Goal: Task Accomplishment & Management: Manage account settings

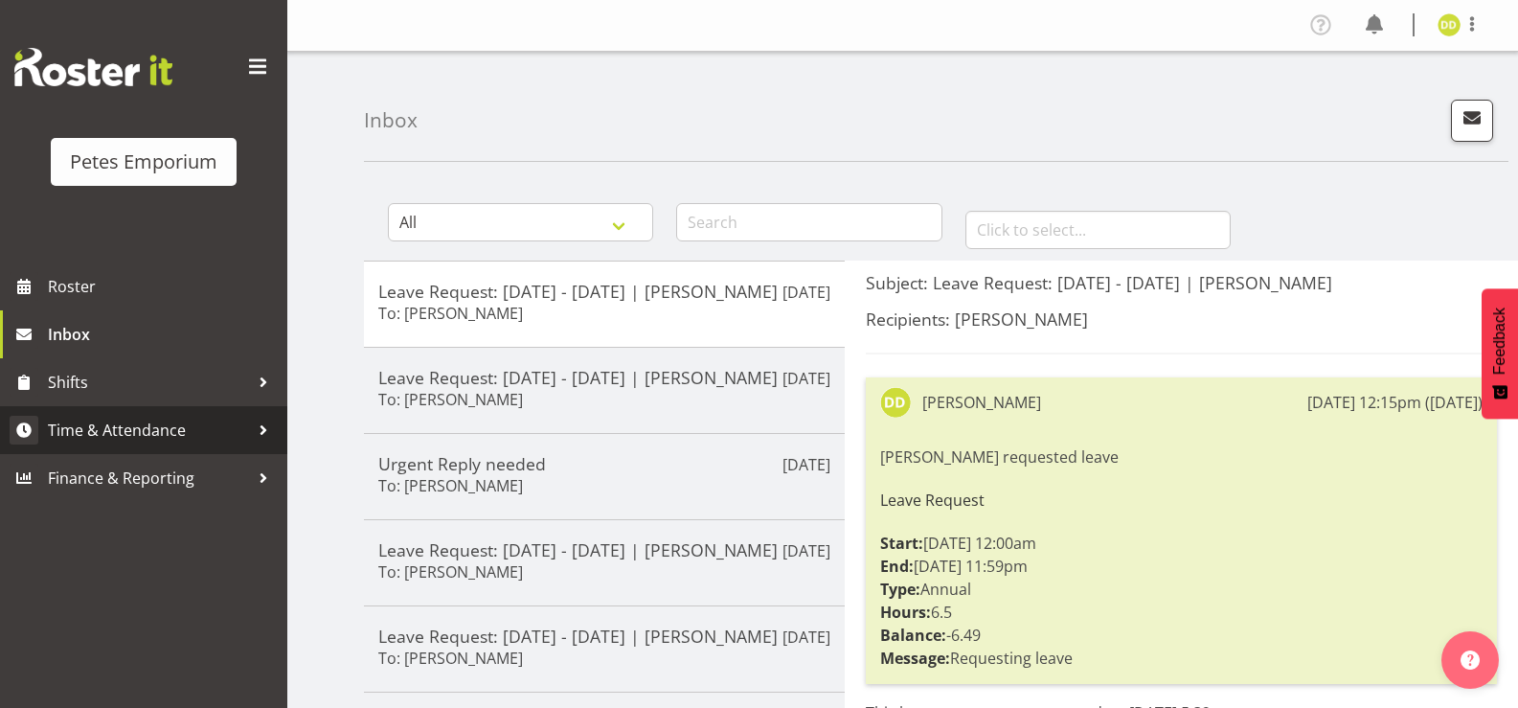
click at [214, 439] on span "Time & Attendance" at bounding box center [148, 430] width 201 height 29
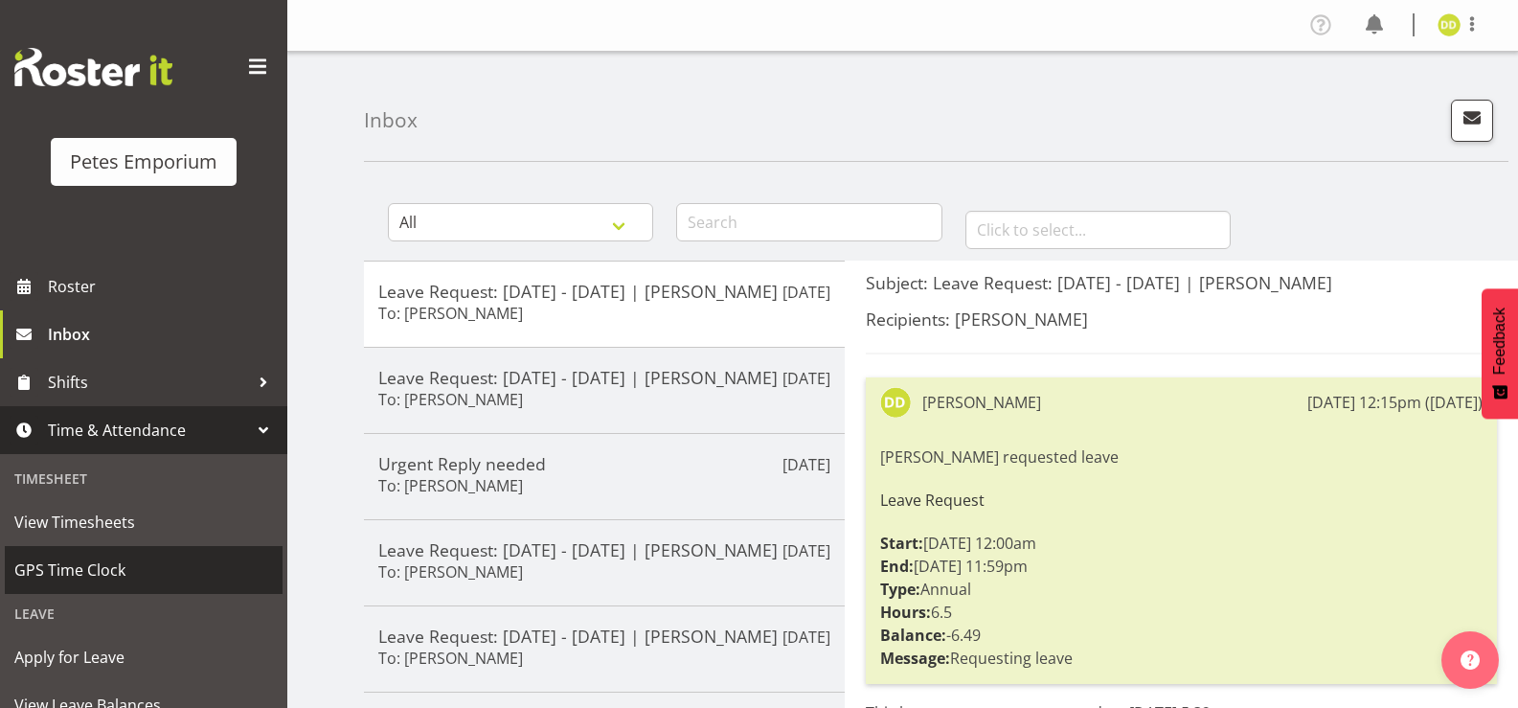
click at [140, 576] on span "GPS Time Clock" at bounding box center [143, 569] width 259 height 29
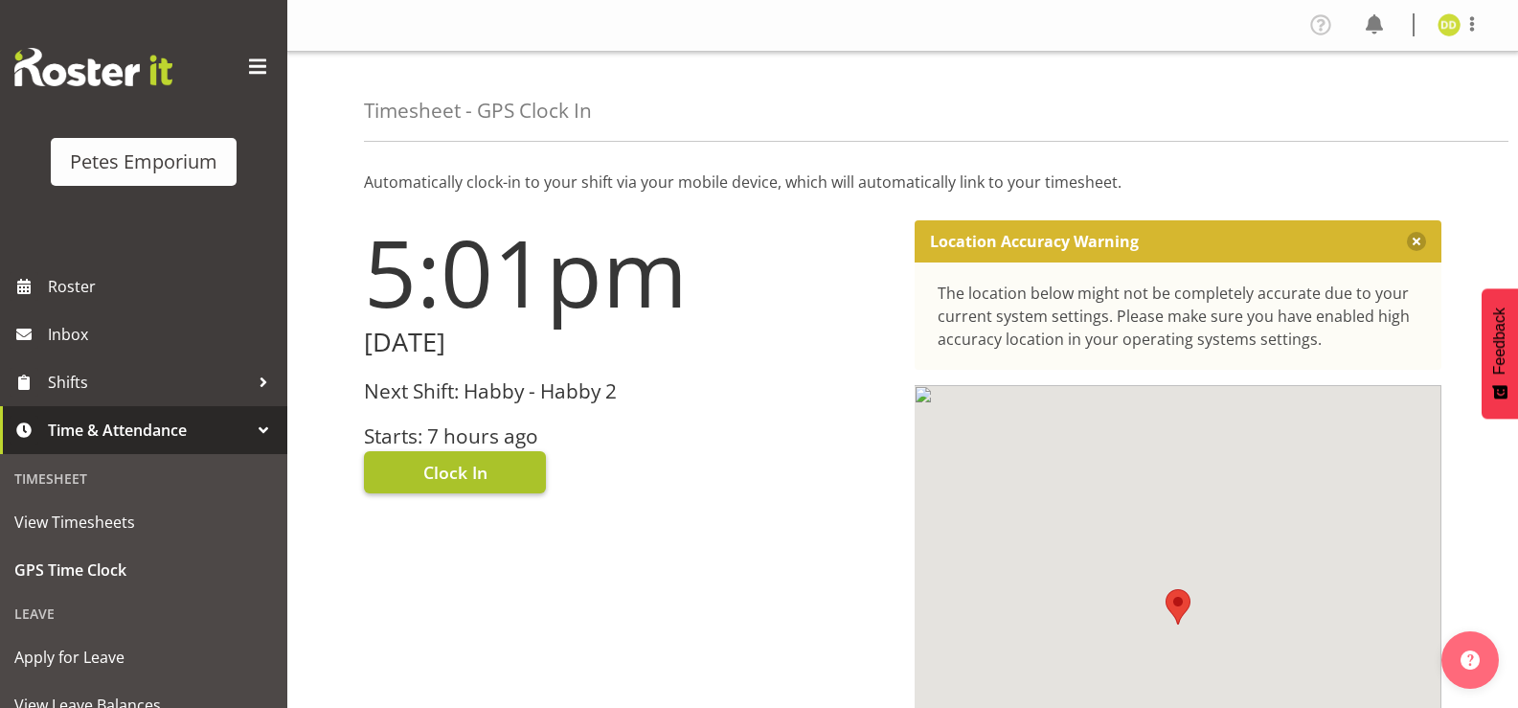
click at [482, 467] on span "Clock In" at bounding box center [455, 472] width 64 height 25
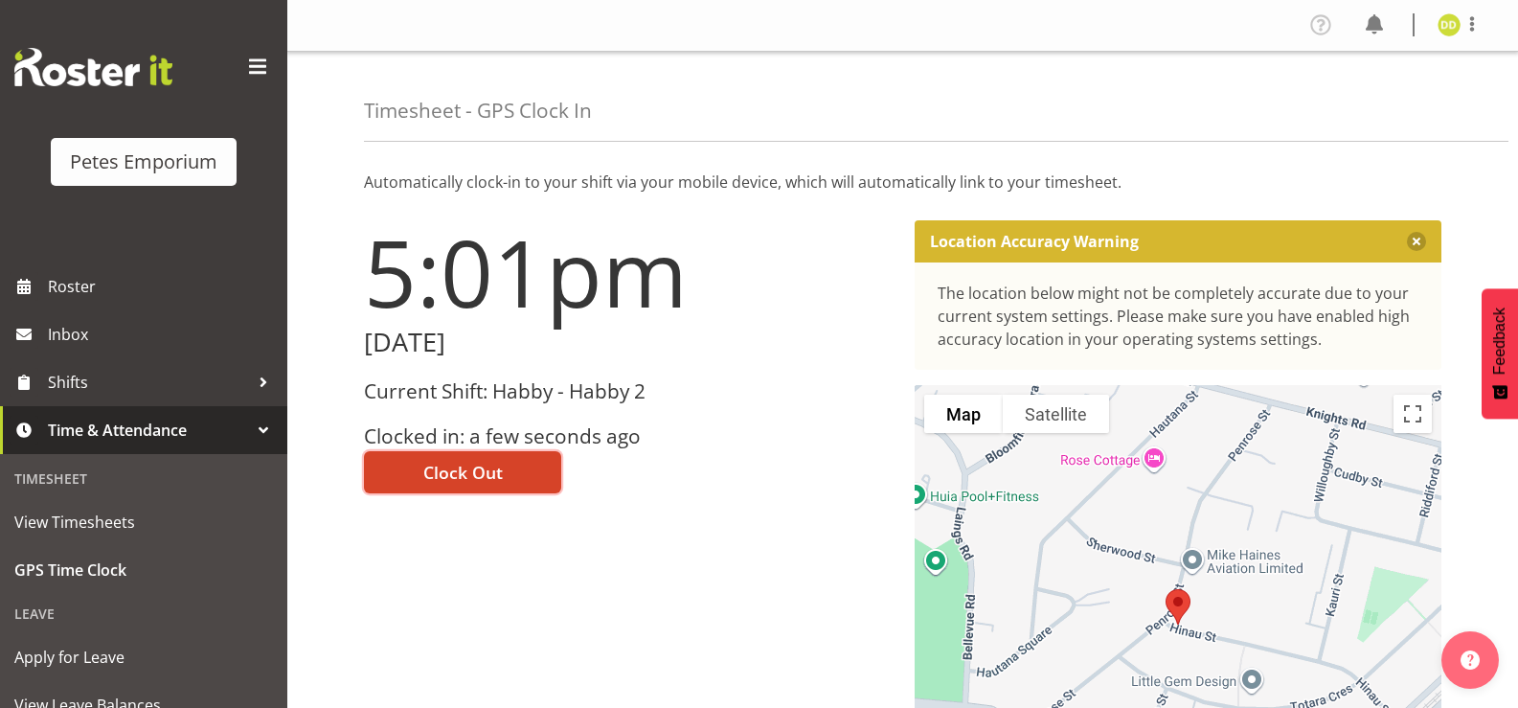
click at [503, 478] on button "Clock Out" at bounding box center [462, 472] width 197 height 42
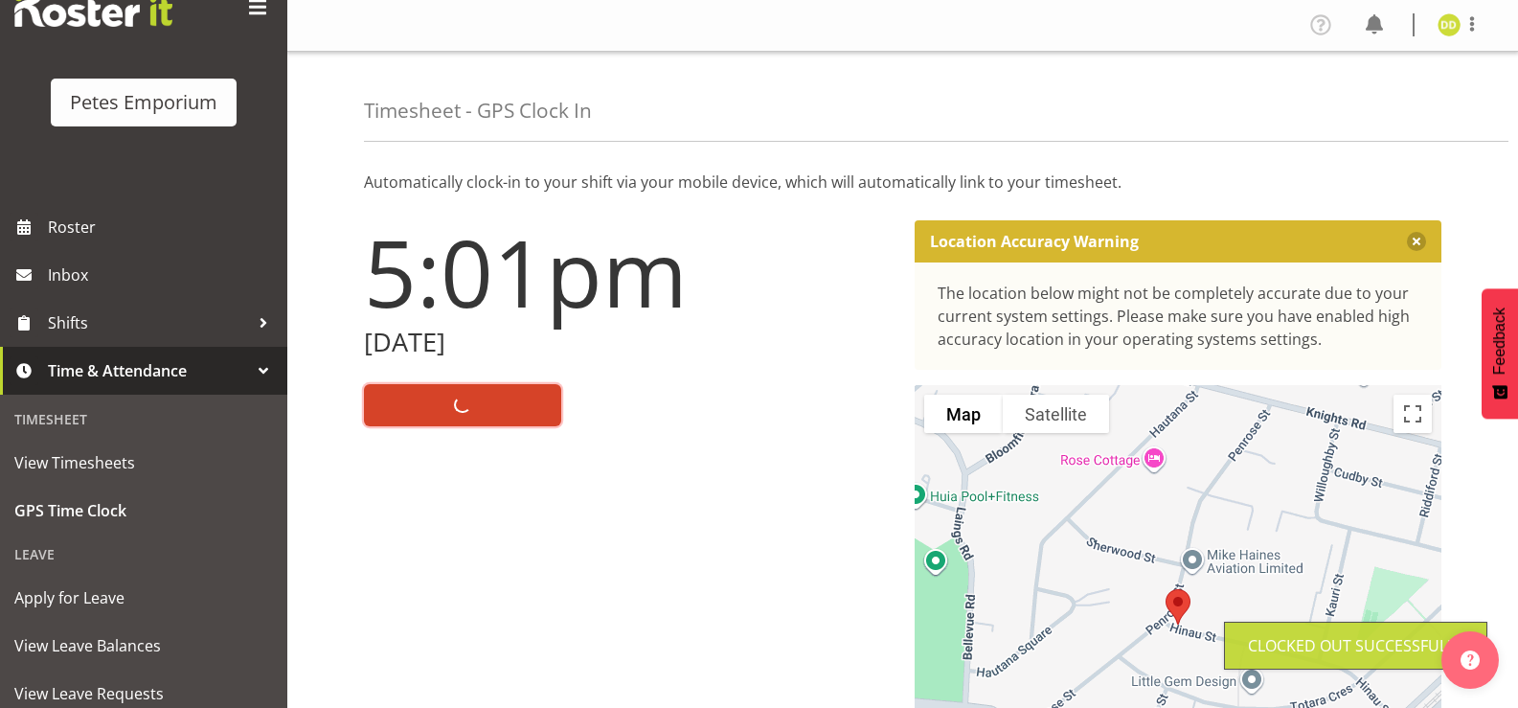
scroll to position [127, 0]
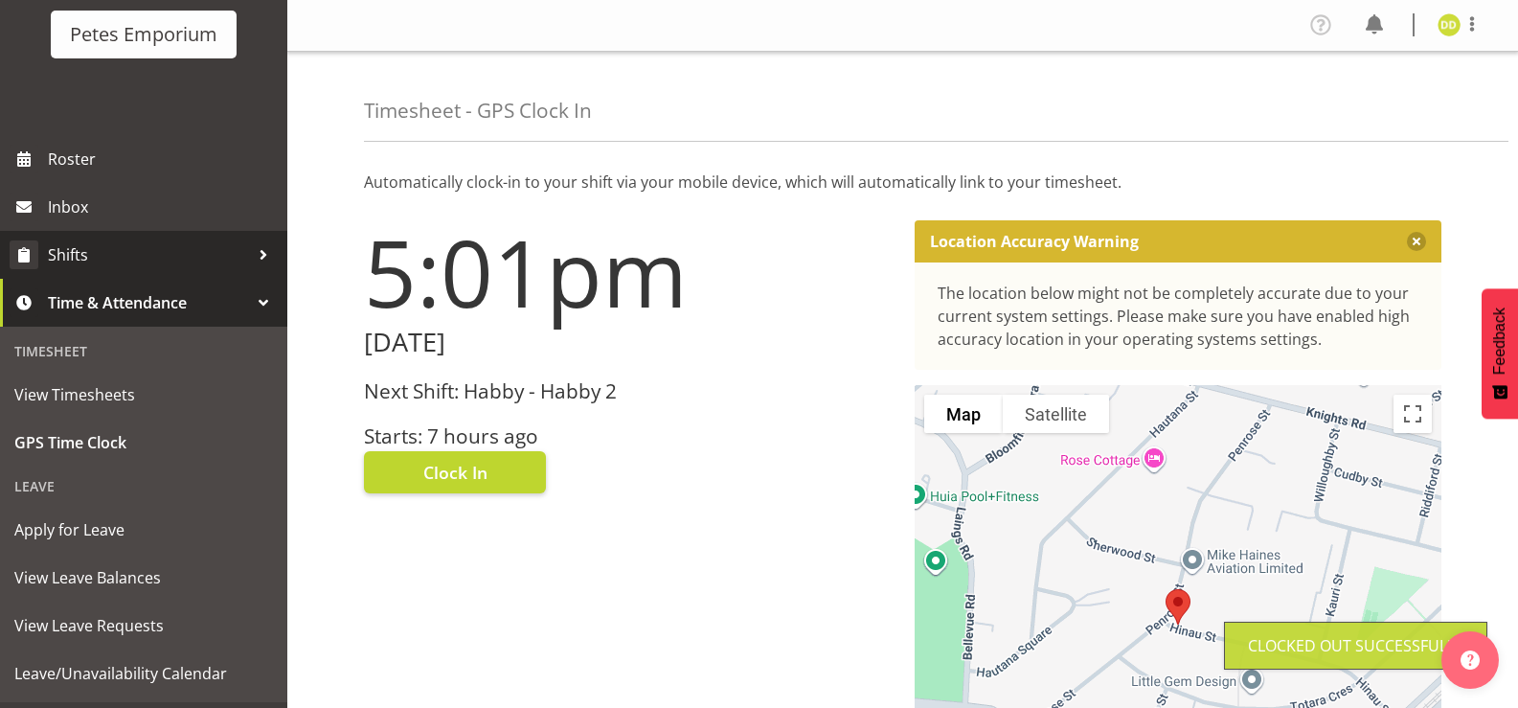
click at [188, 250] on span "Shifts" at bounding box center [148, 254] width 201 height 29
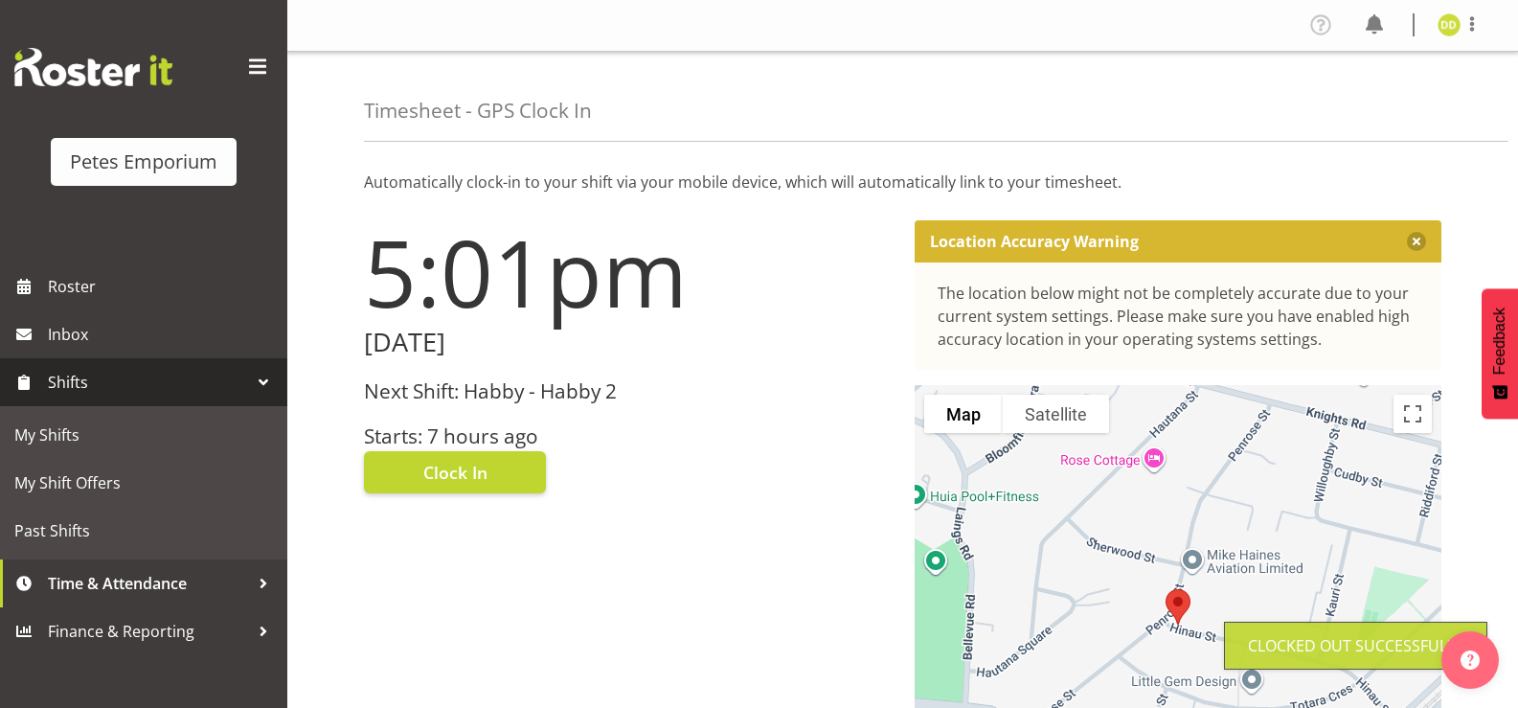
scroll to position [0, 0]
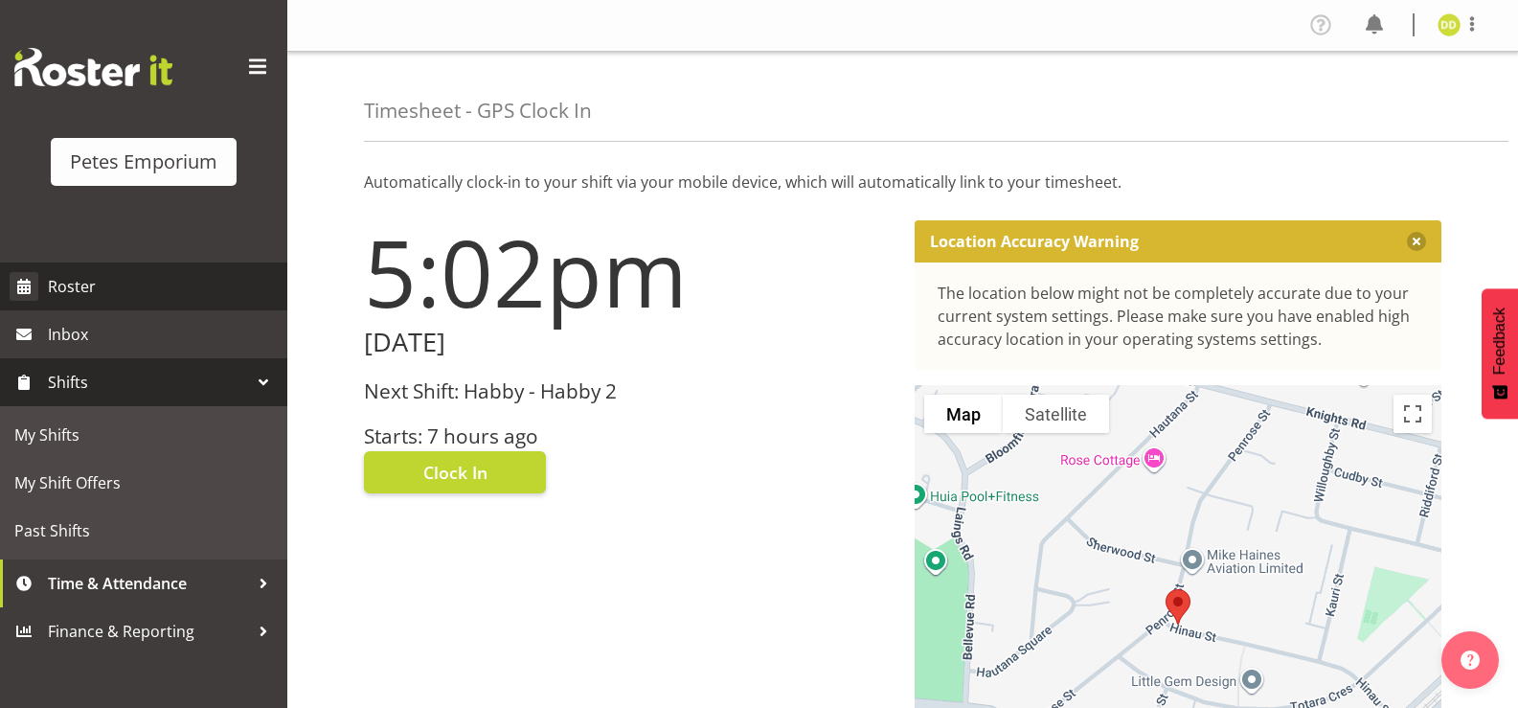
click at [140, 295] on span "Roster" at bounding box center [163, 286] width 230 height 29
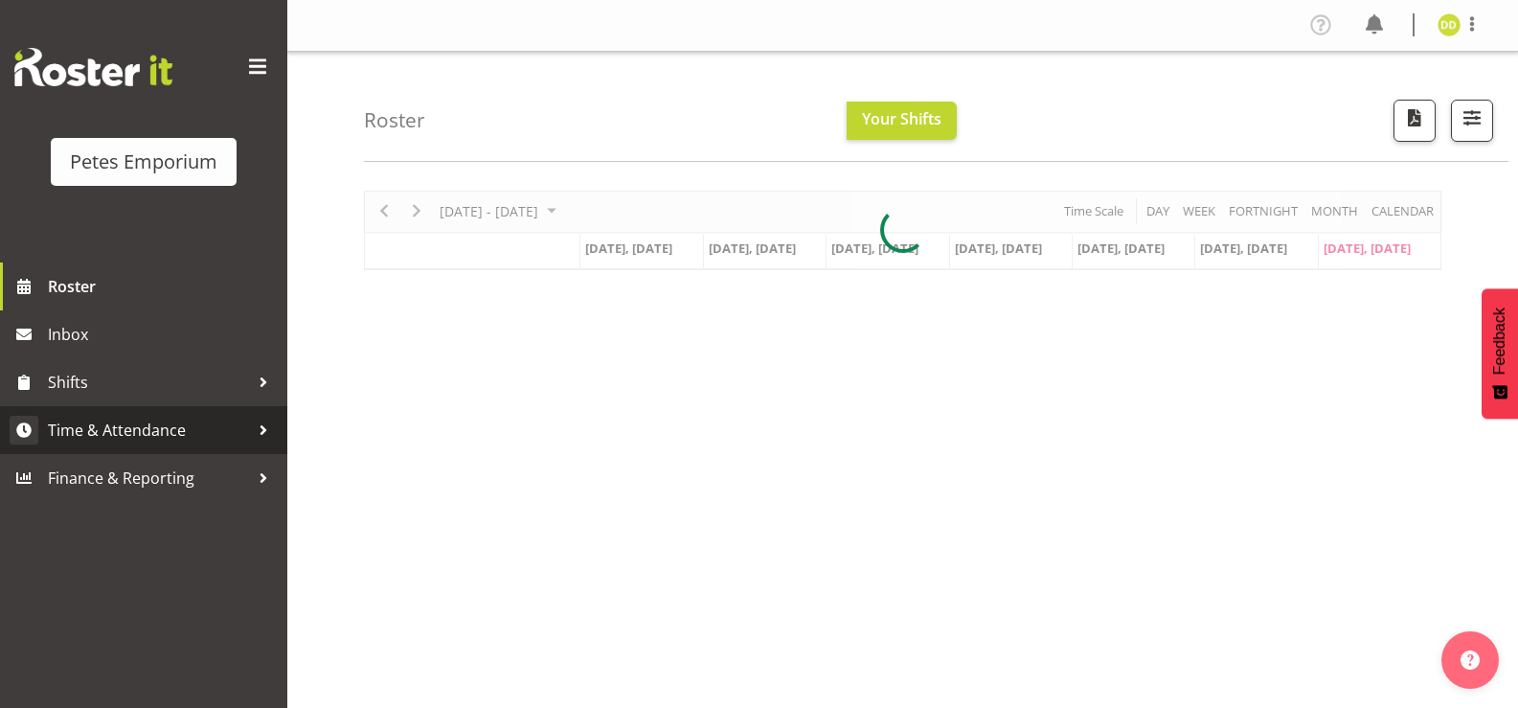
click at [207, 418] on span "Time & Attendance" at bounding box center [148, 430] width 201 height 29
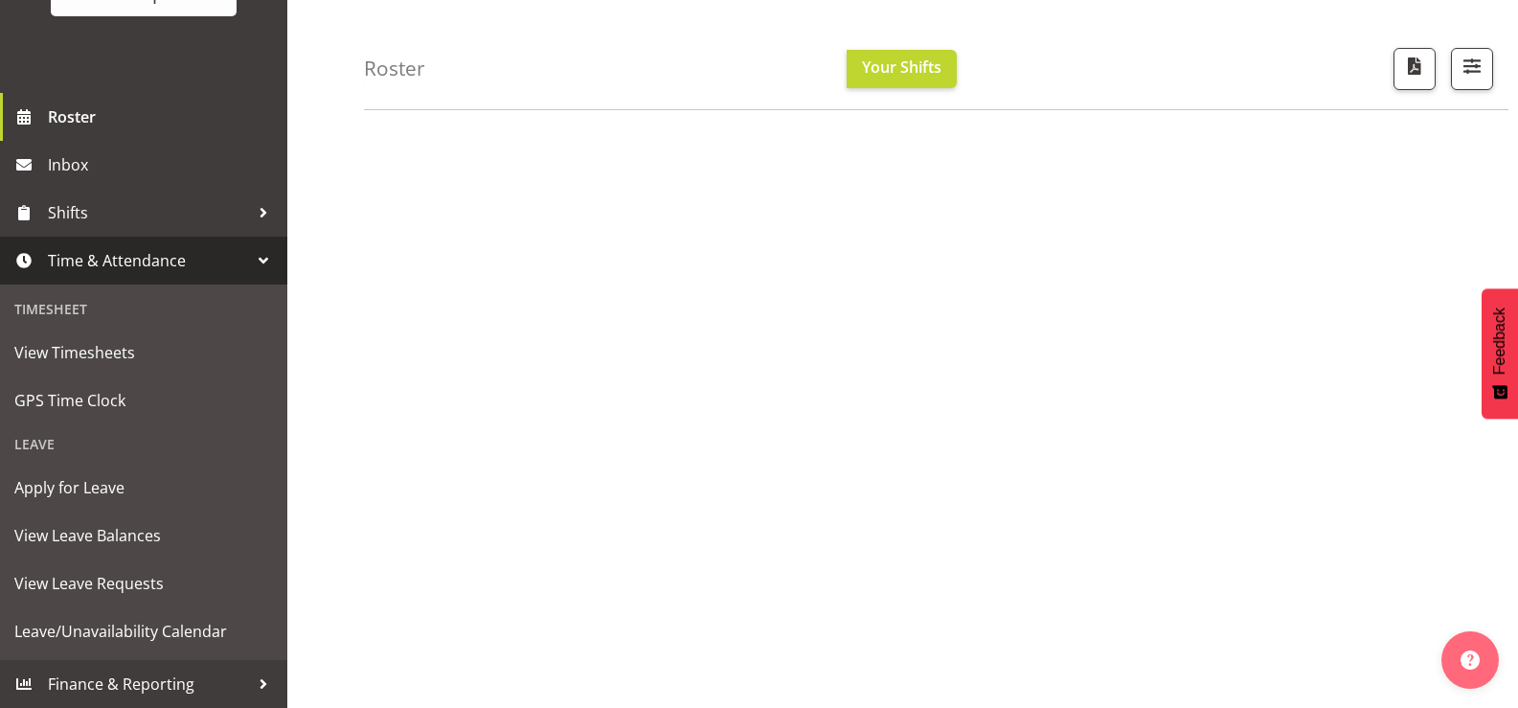
scroll to position [235, 0]
click at [134, 221] on span "Shifts" at bounding box center [148, 212] width 201 height 29
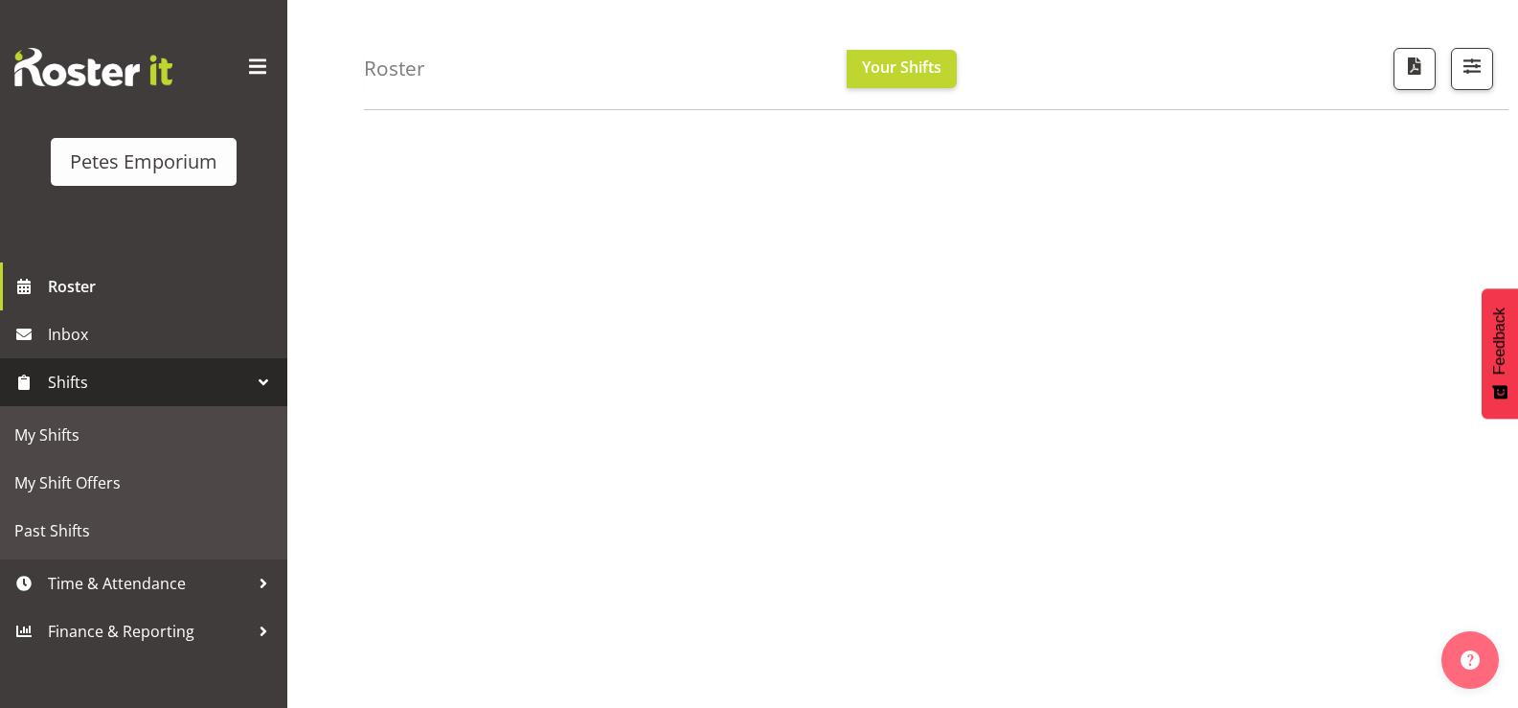
scroll to position [0, 0]
click at [84, 443] on span "My Shifts" at bounding box center [143, 434] width 259 height 29
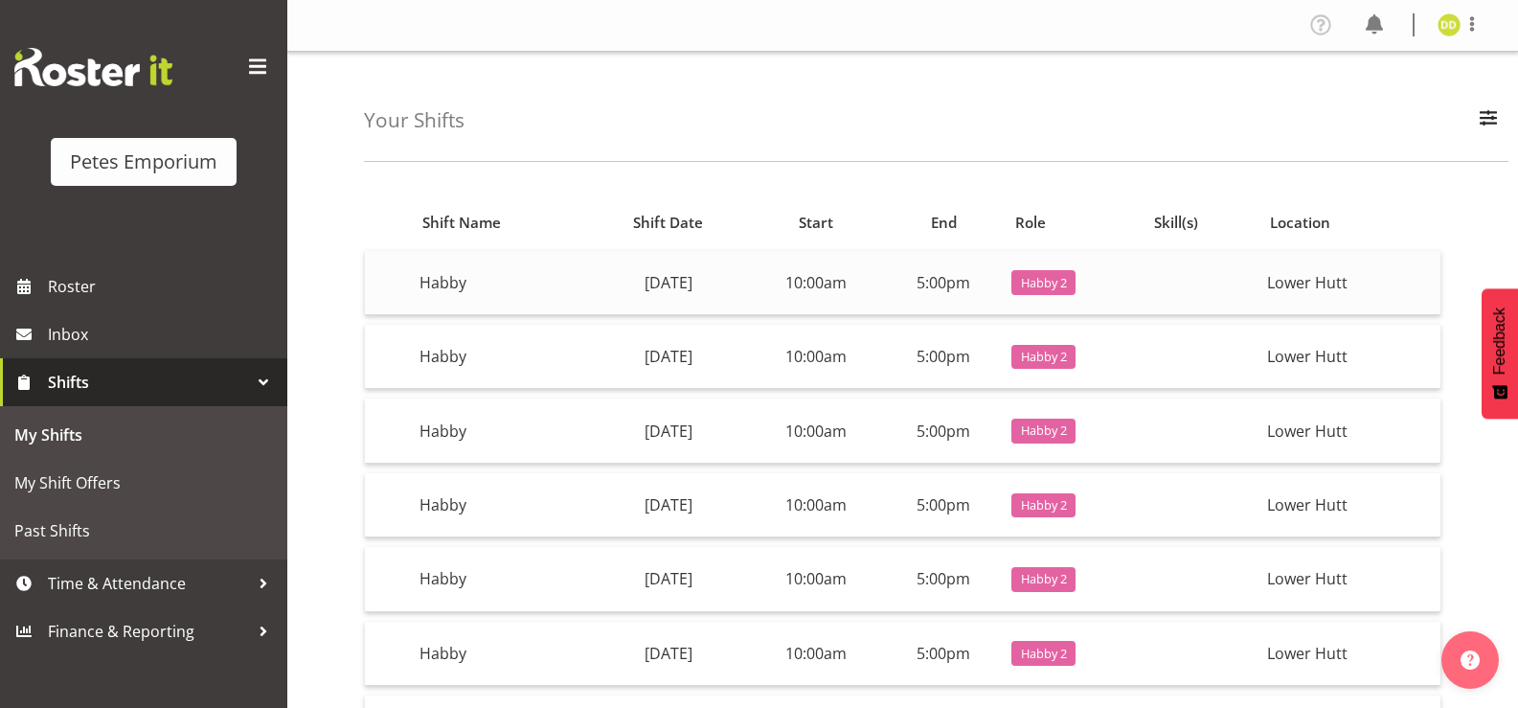
click at [749, 280] on td "[DATE]" at bounding box center [668, 283] width 161 height 64
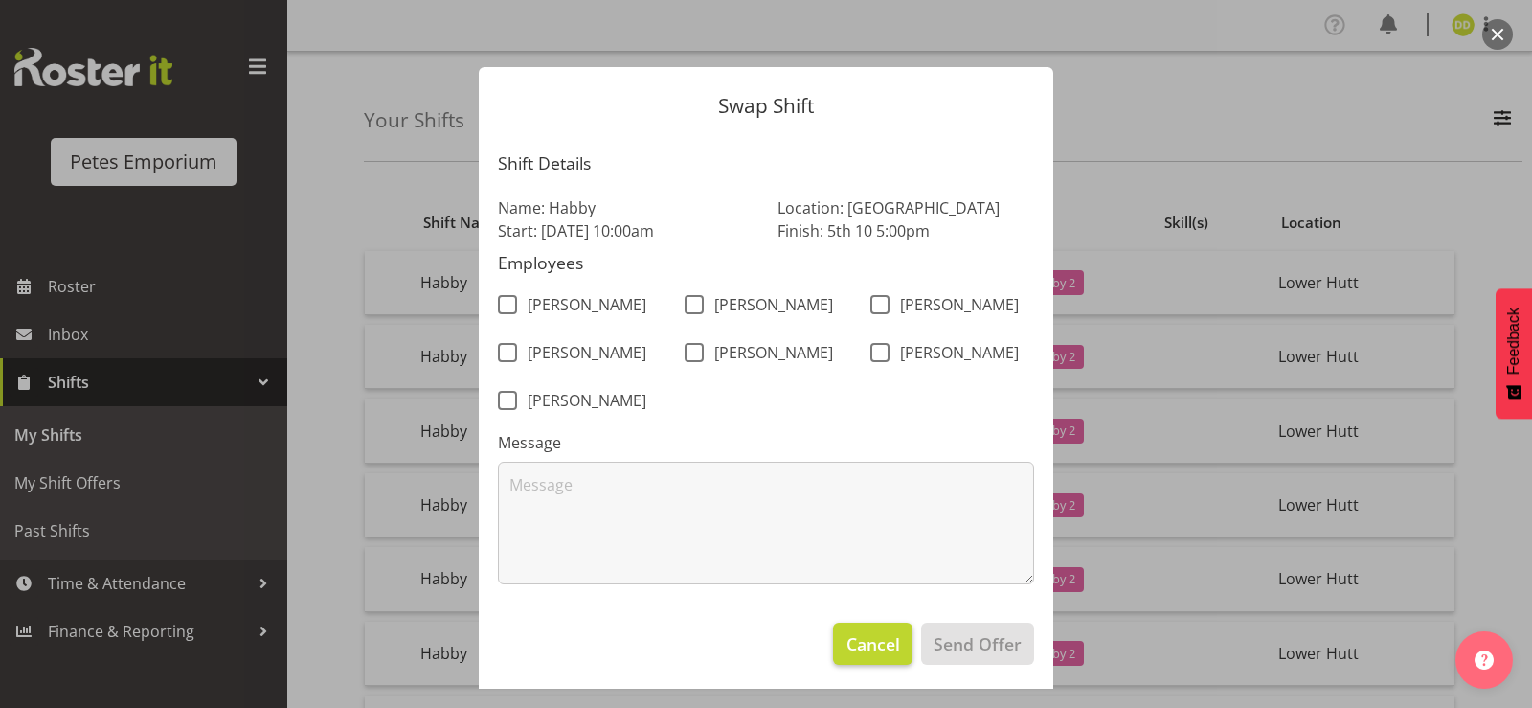
click at [865, 656] on span "Cancel" at bounding box center [873, 643] width 54 height 25
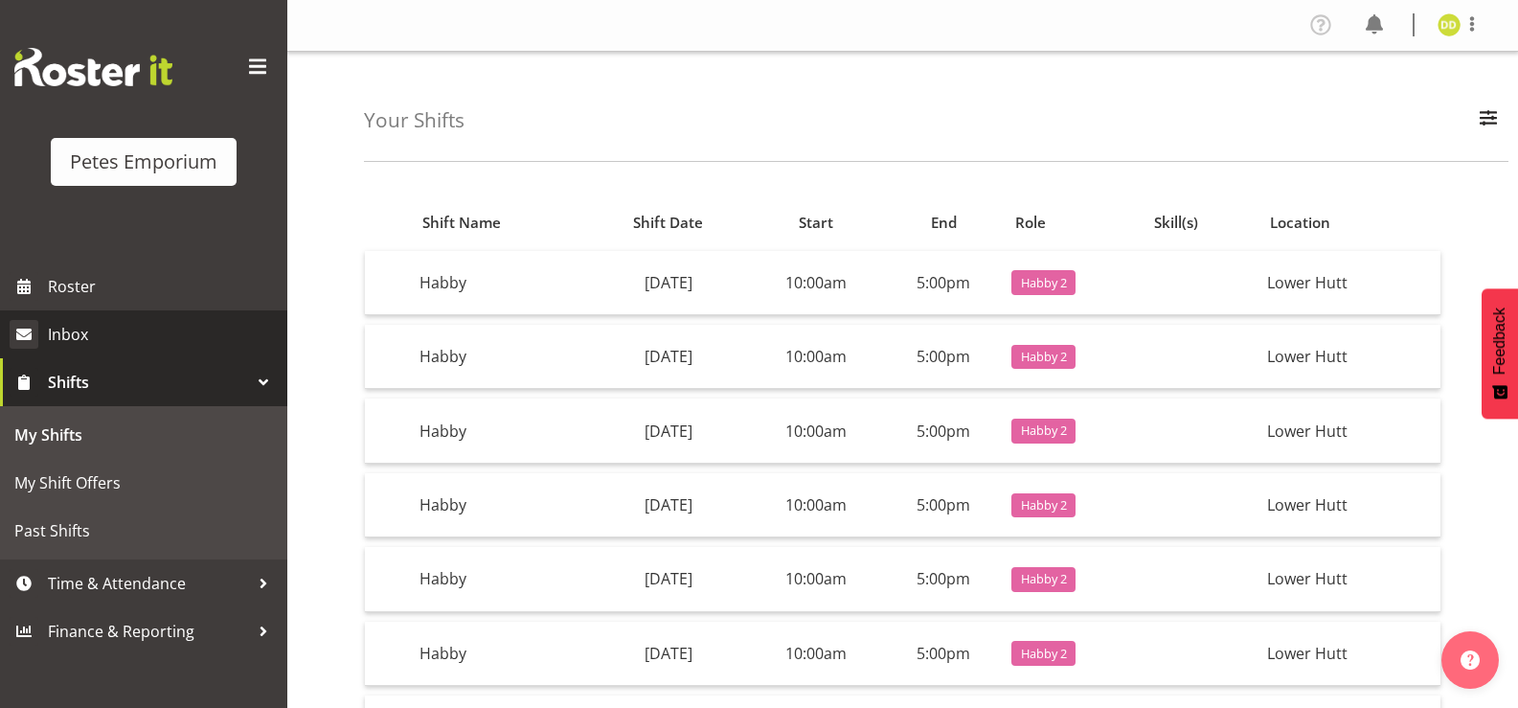
click at [130, 352] on link "Inbox" at bounding box center [143, 334] width 287 height 48
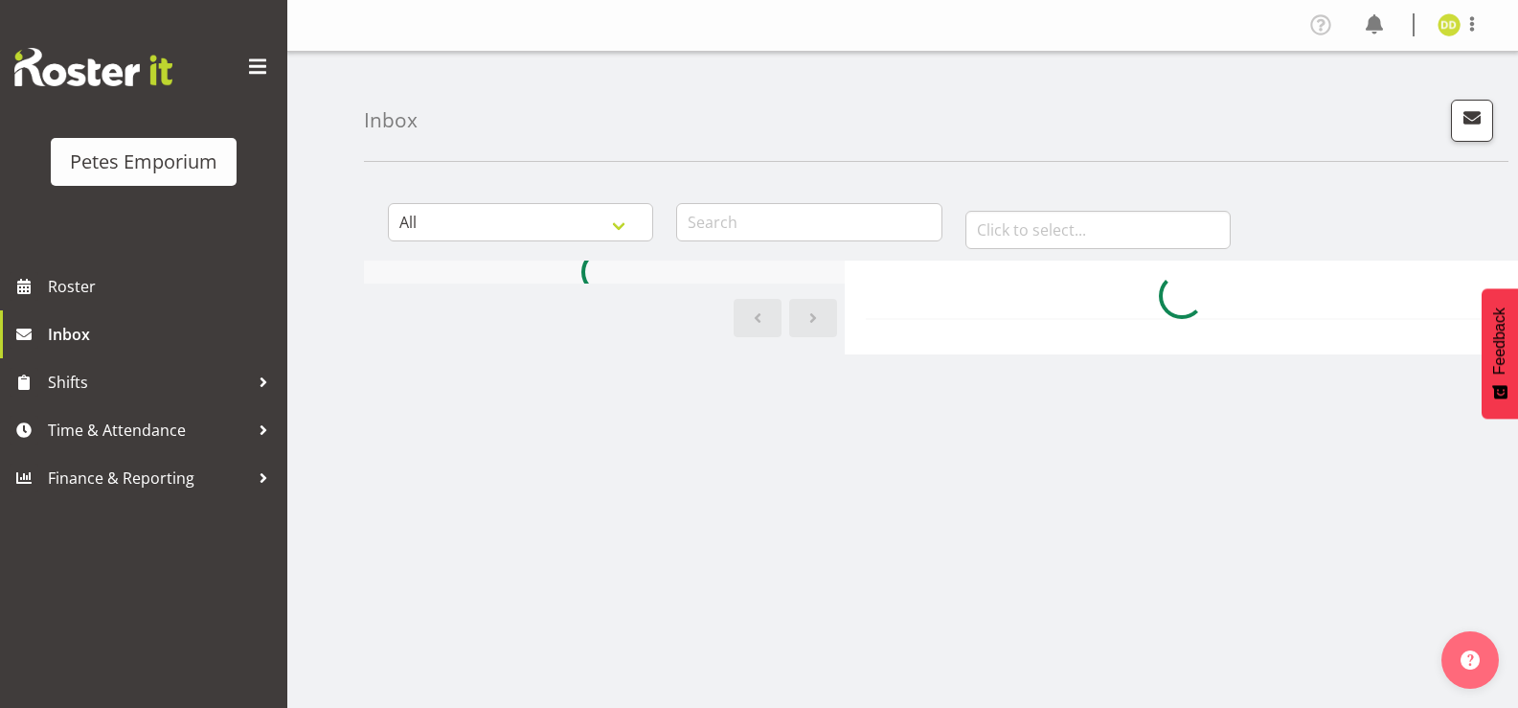
scroll to position [88, 0]
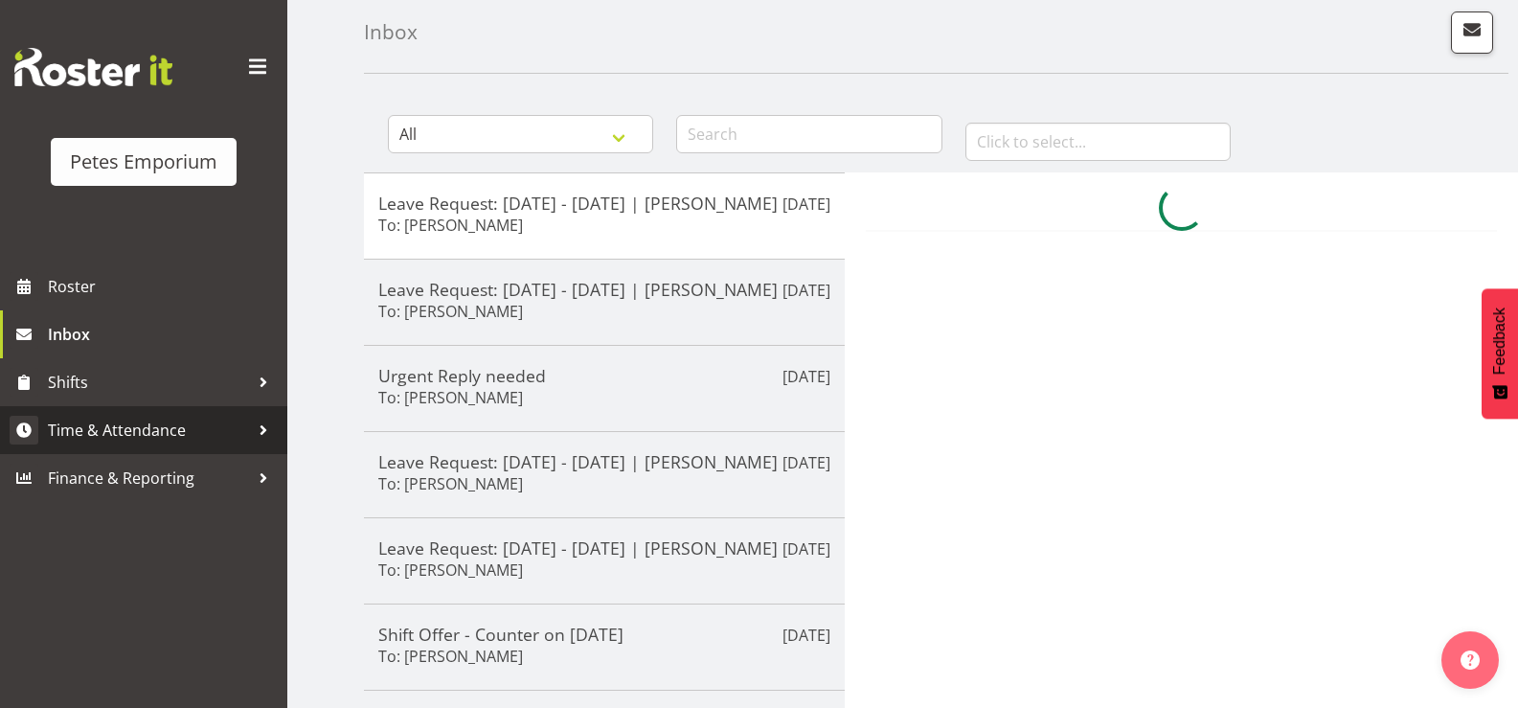
click at [210, 419] on span "Time & Attendance" at bounding box center [148, 430] width 201 height 29
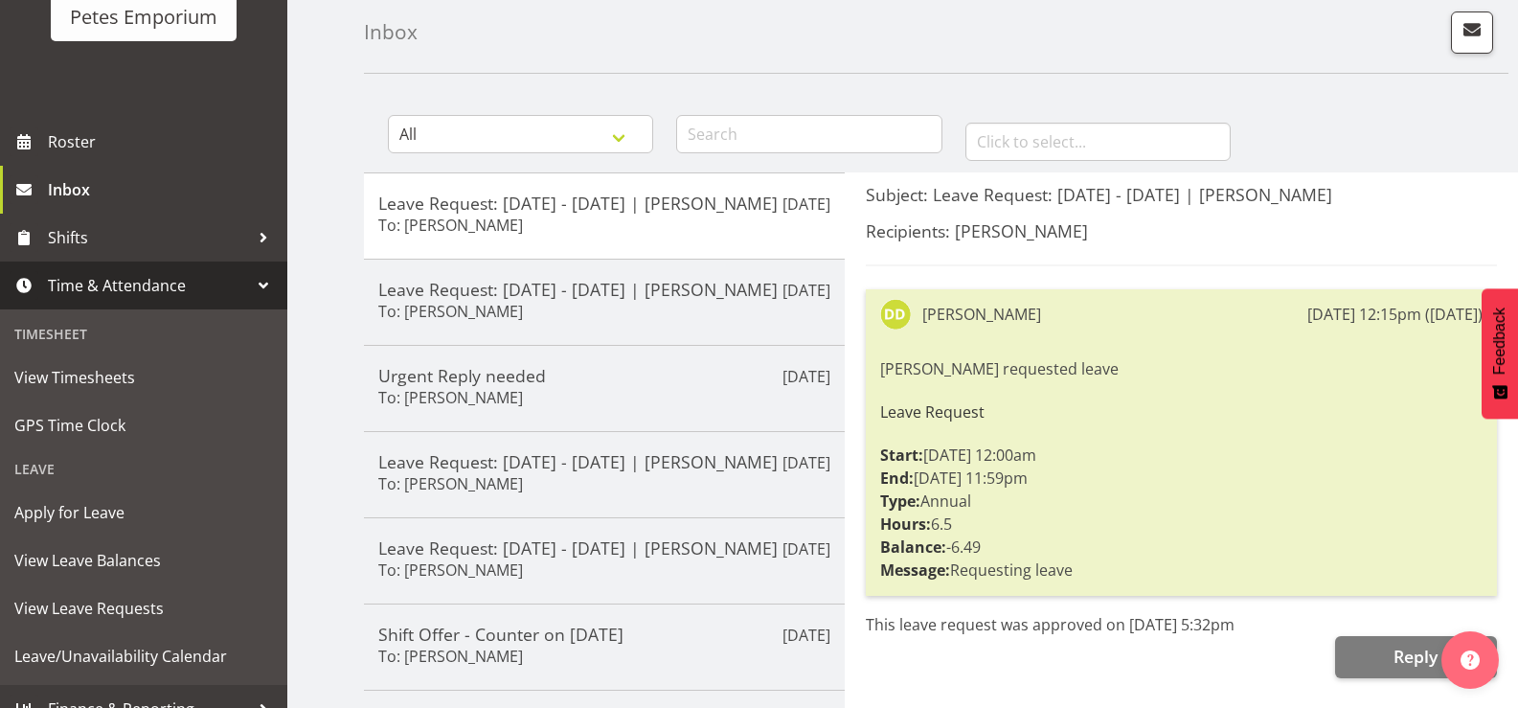
scroll to position [169, 0]
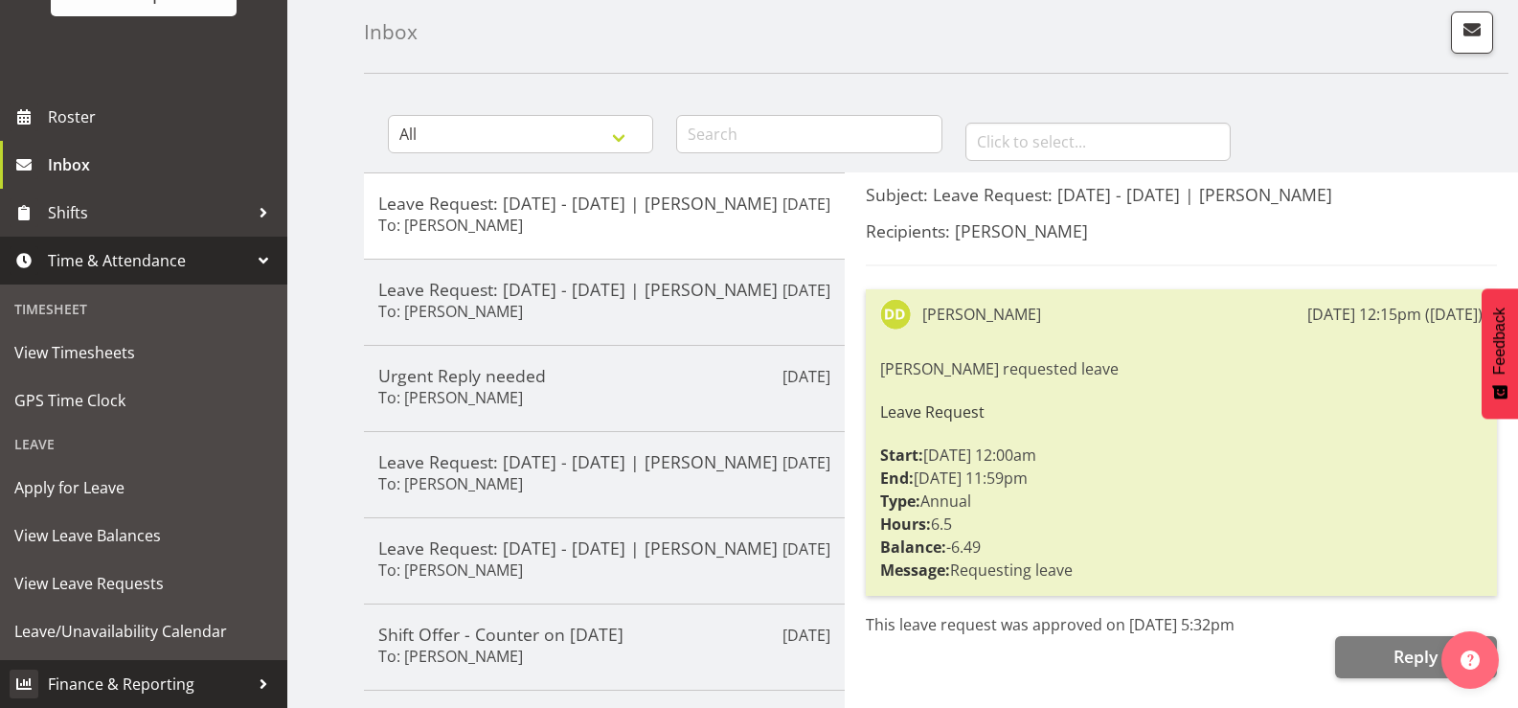
click at [171, 680] on span "Finance & Reporting" at bounding box center [148, 683] width 201 height 29
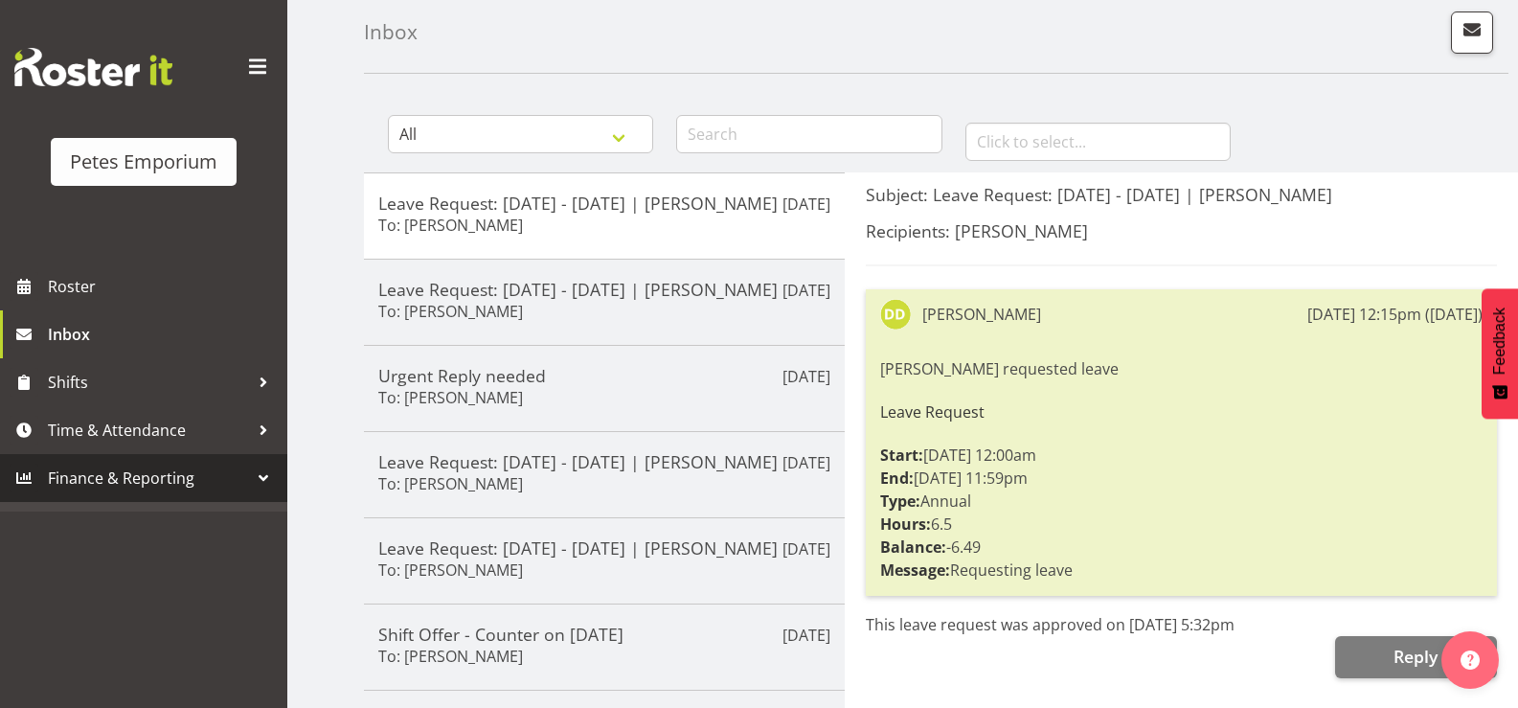
scroll to position [0, 0]
click at [189, 417] on span "Time & Attendance" at bounding box center [148, 430] width 201 height 29
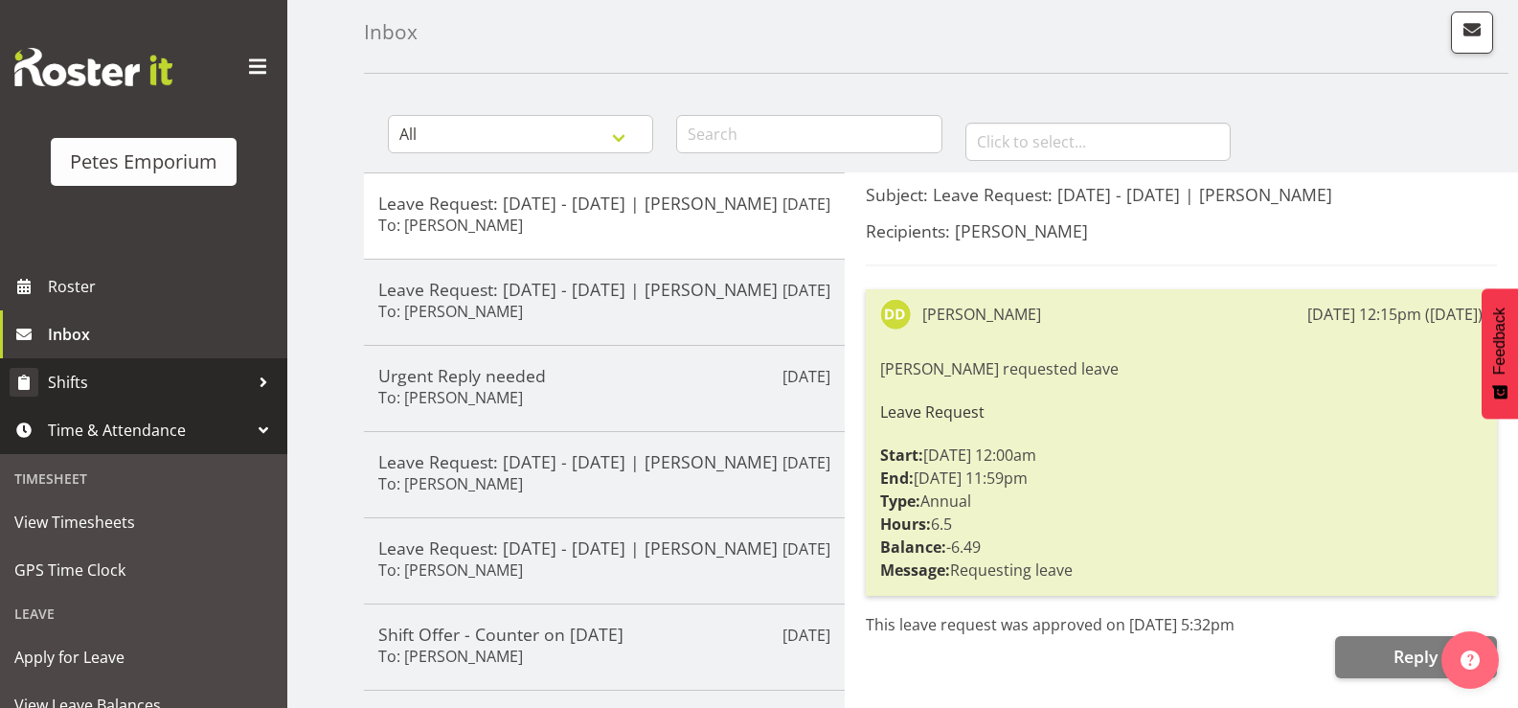
click at [134, 387] on span "Shifts" at bounding box center [148, 382] width 201 height 29
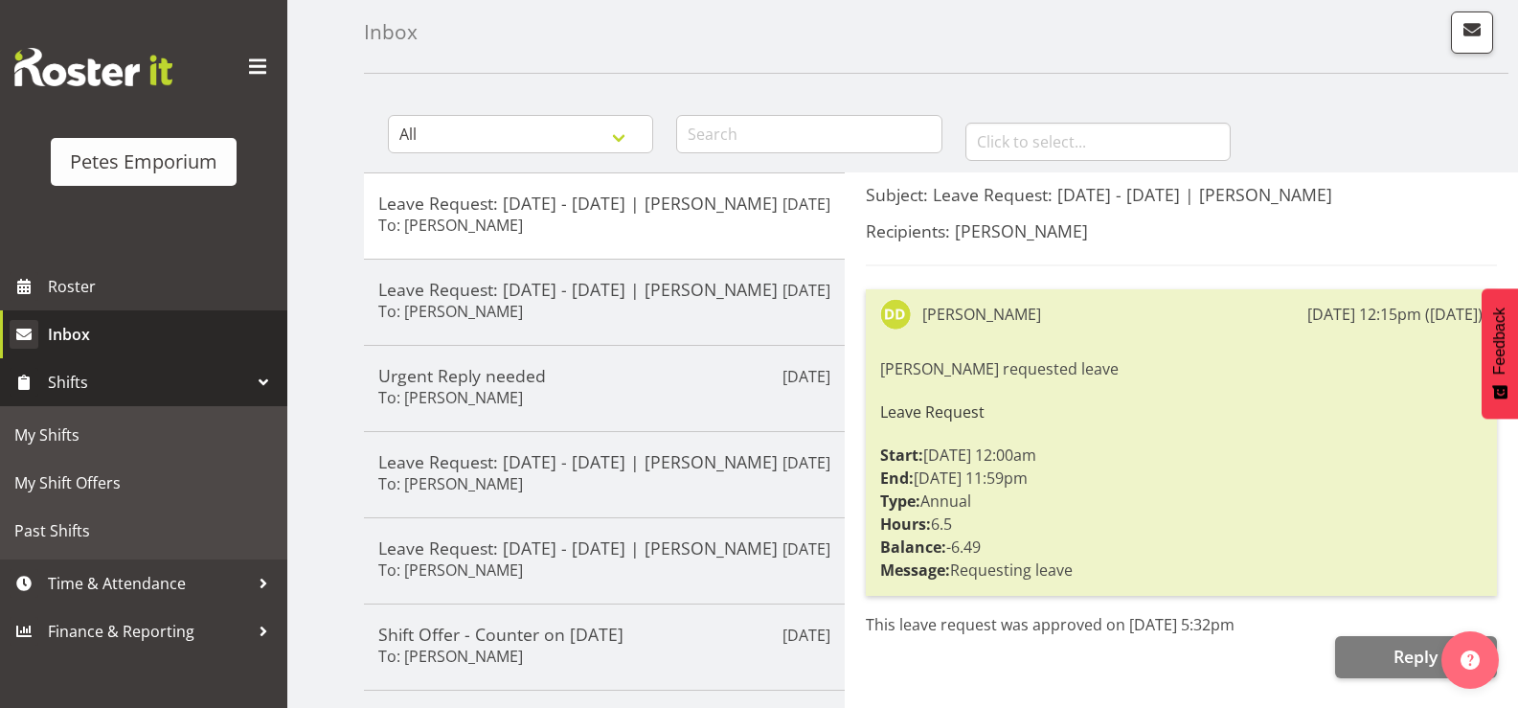
click at [131, 344] on span "Inbox" at bounding box center [163, 334] width 230 height 29
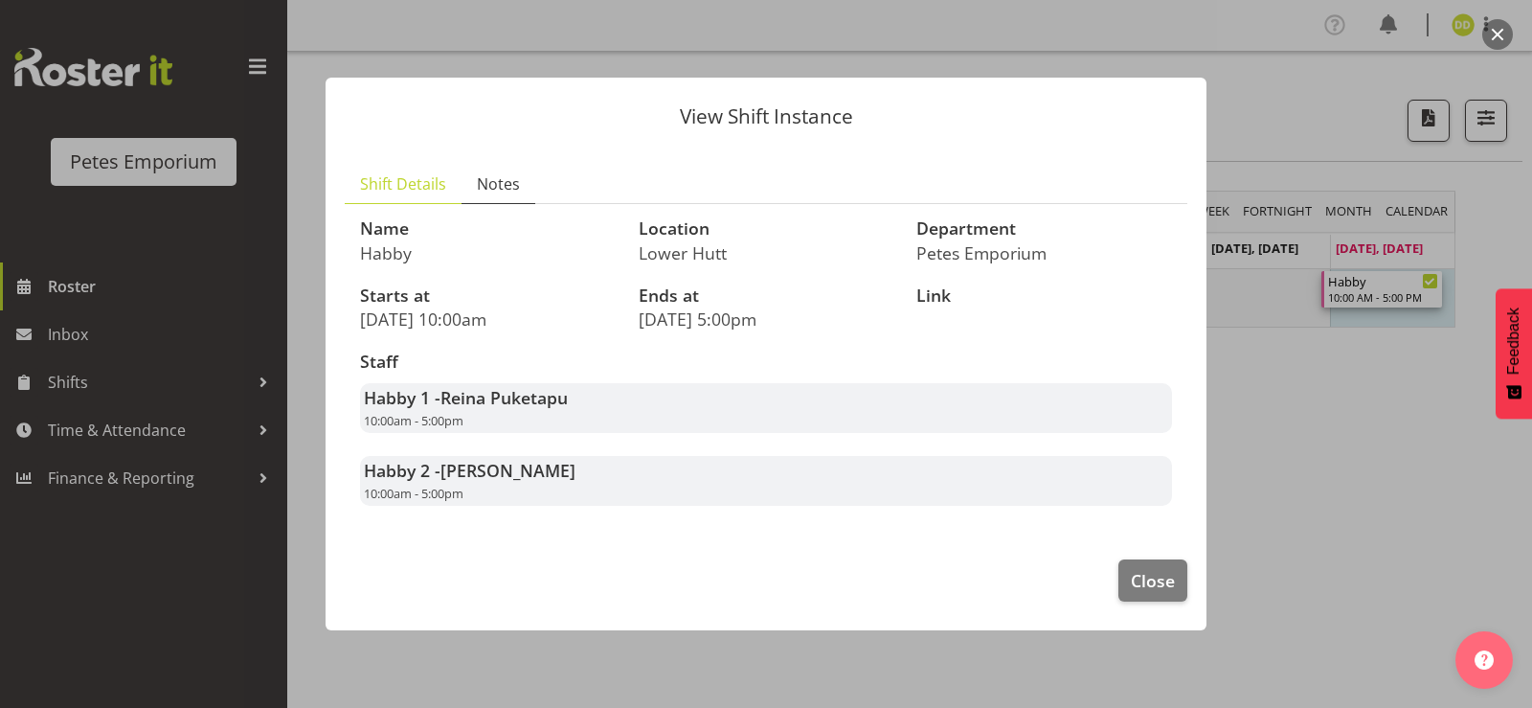
click at [507, 186] on span "Notes" at bounding box center [498, 183] width 43 height 23
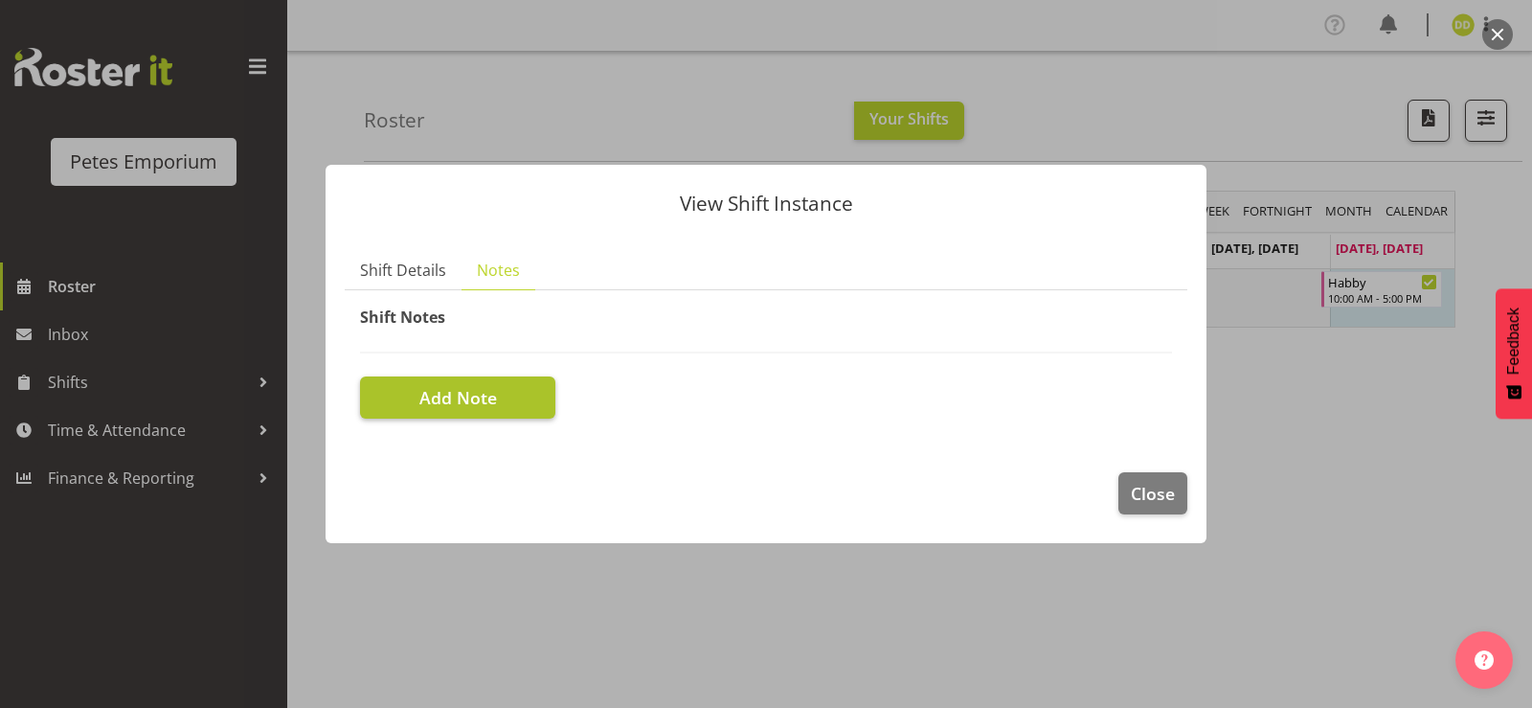
click at [504, 389] on button "Add Note" at bounding box center [457, 397] width 195 height 42
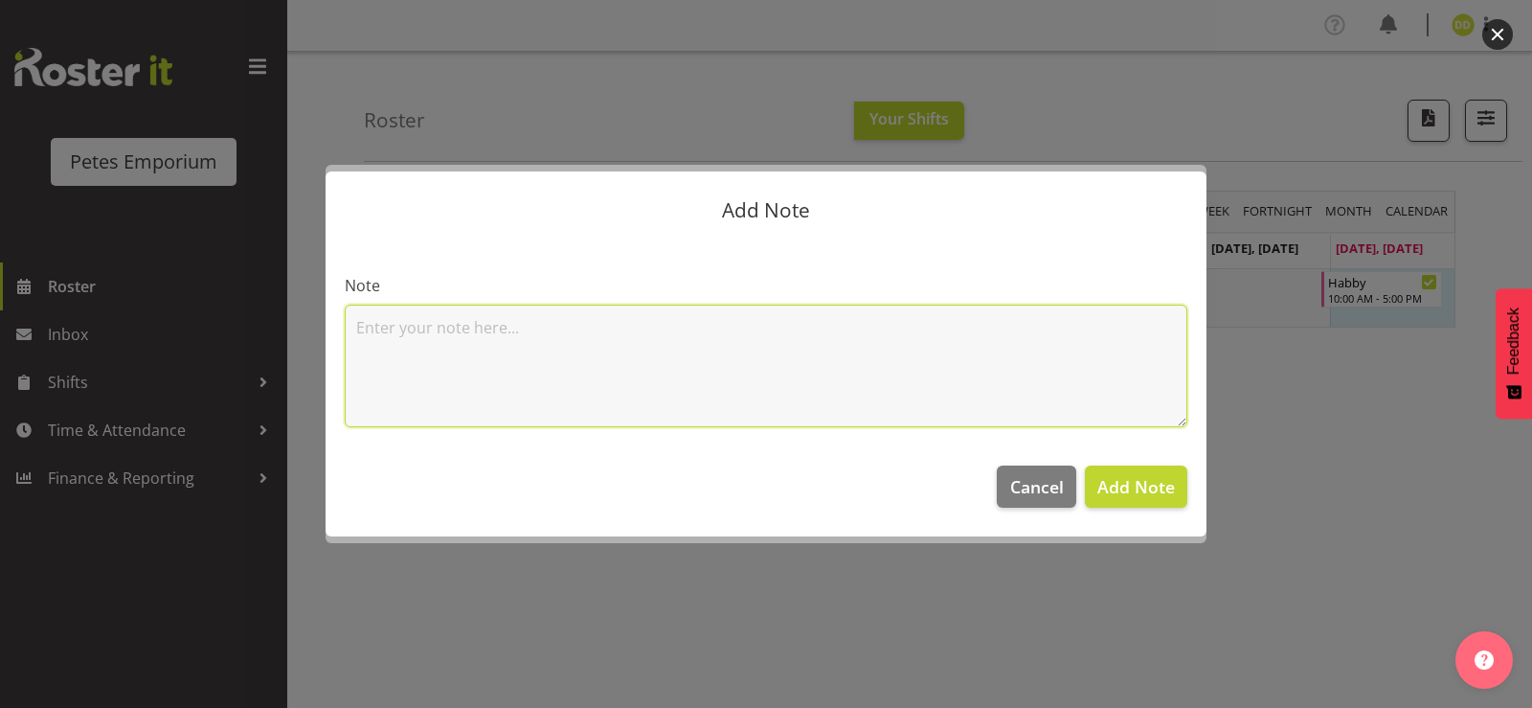
click at [554, 363] on textarea at bounding box center [766, 365] width 843 height 123
type textarea "Forgot to log back in after half hour break"
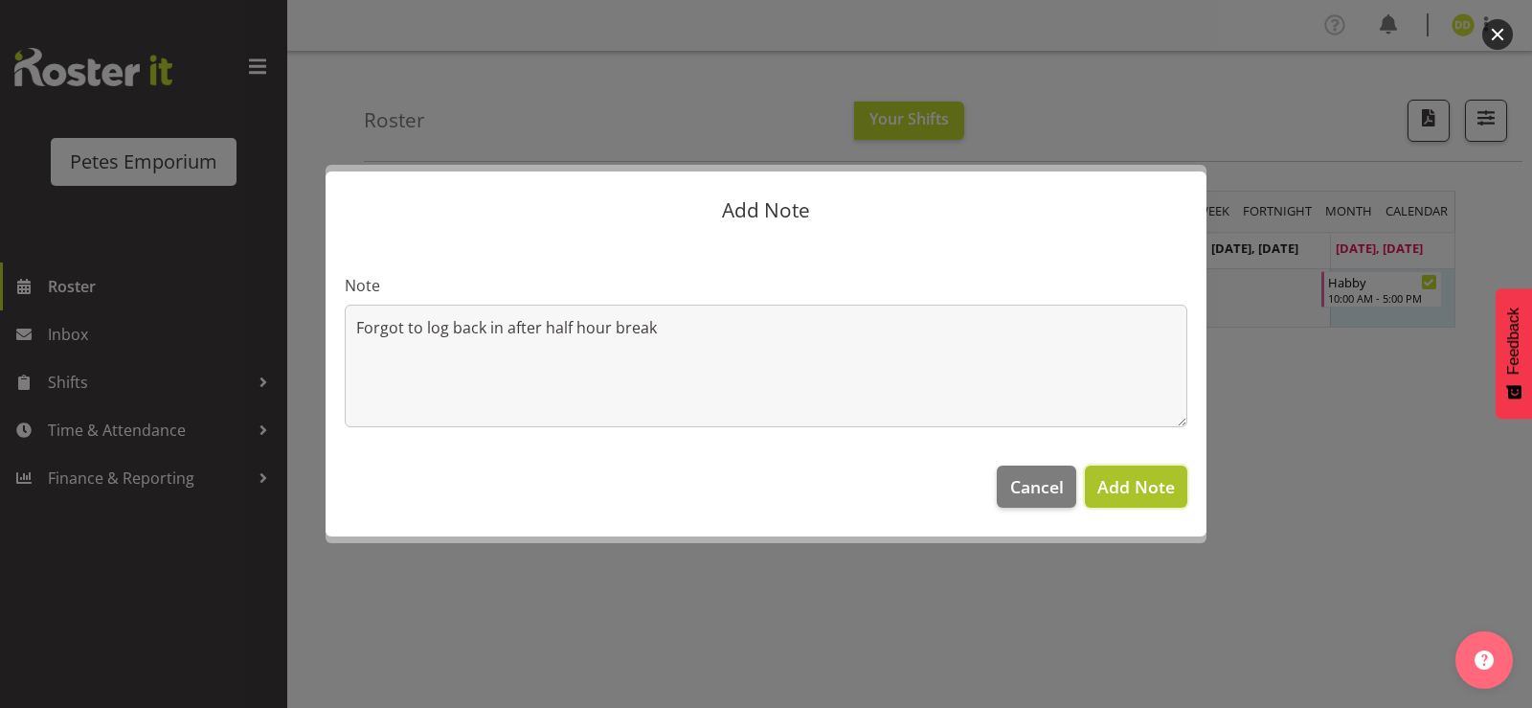
click at [1150, 497] on span "Add Note" at bounding box center [1136, 486] width 78 height 23
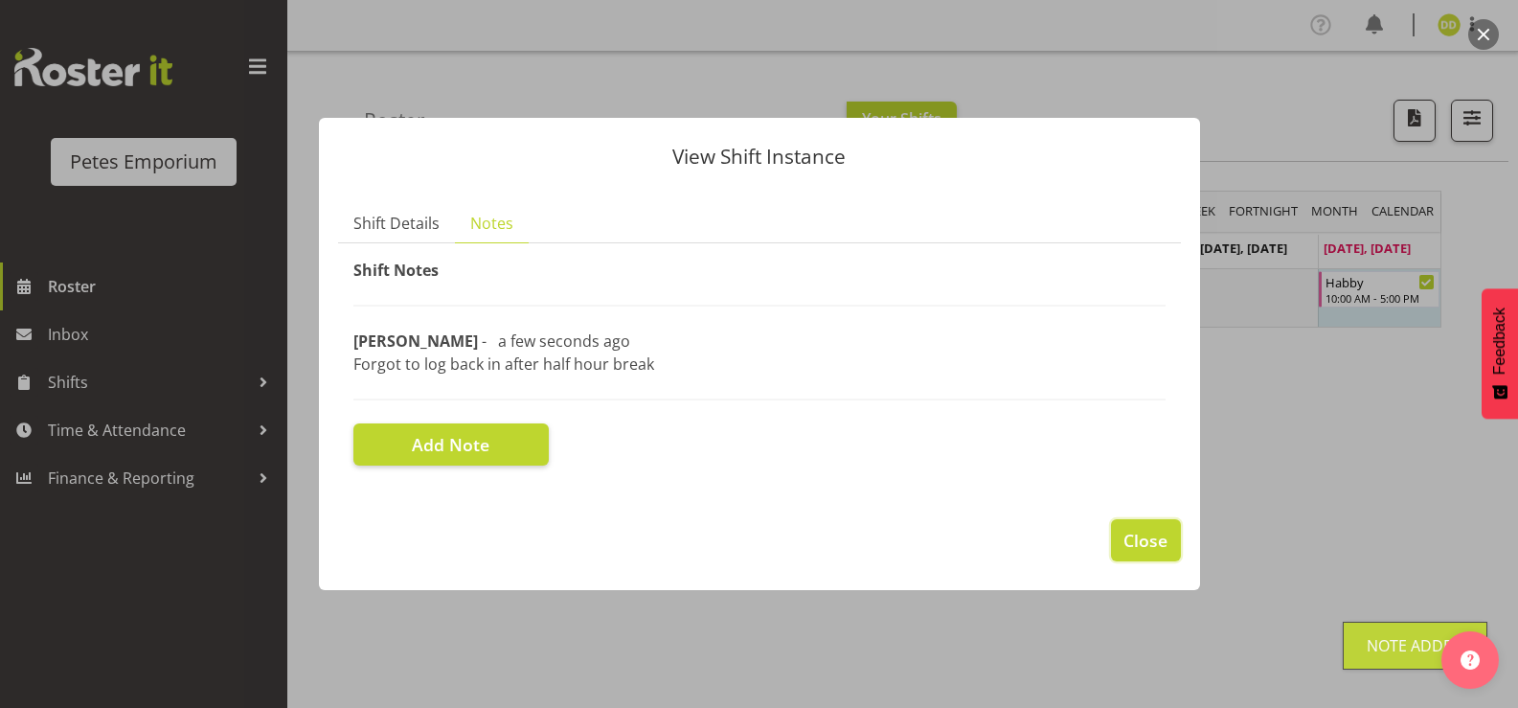
click at [1146, 527] on button "Close" at bounding box center [1145, 540] width 69 height 42
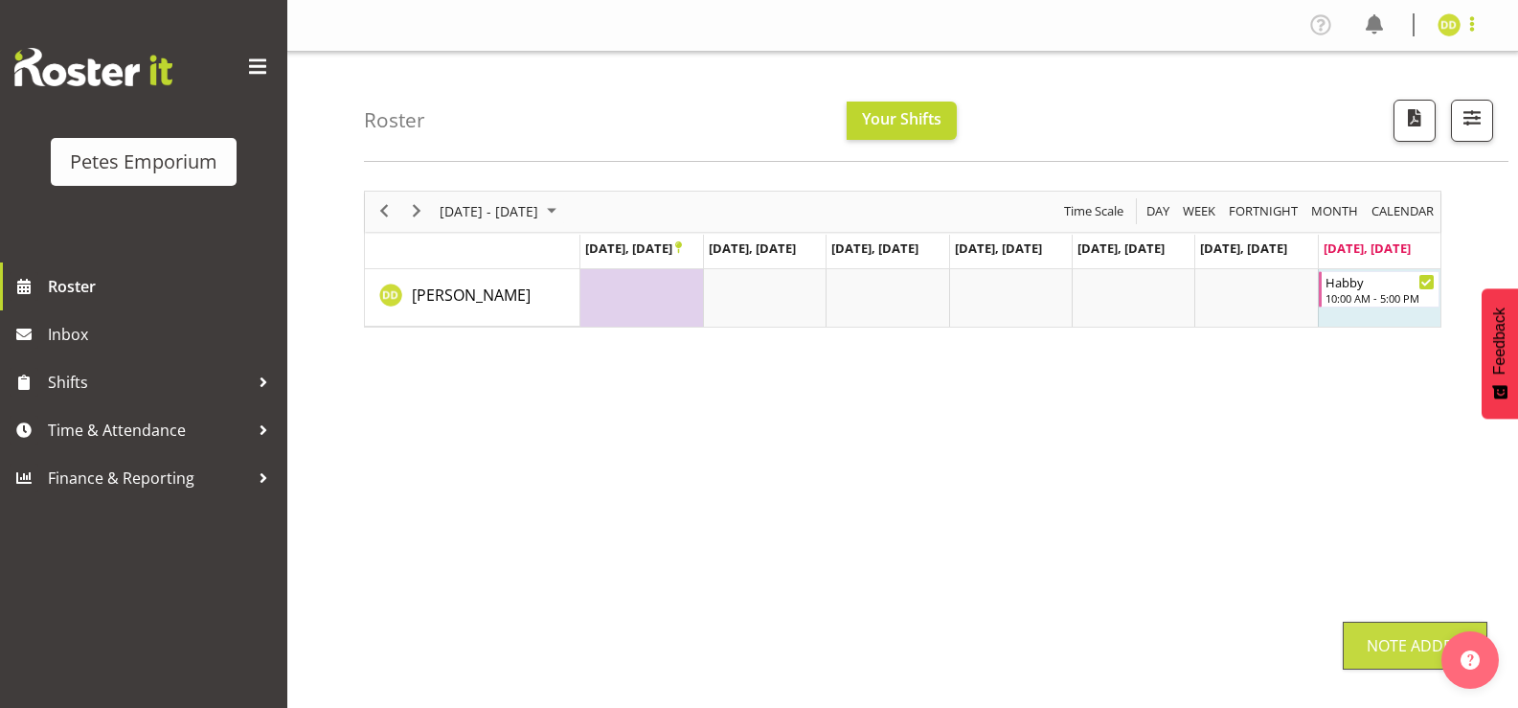
click at [1469, 32] on span at bounding box center [1471, 23] width 23 height 23
click at [1410, 111] on link "Log Out" at bounding box center [1391, 100] width 184 height 34
